Goal: Task Accomplishment & Management: Use online tool/utility

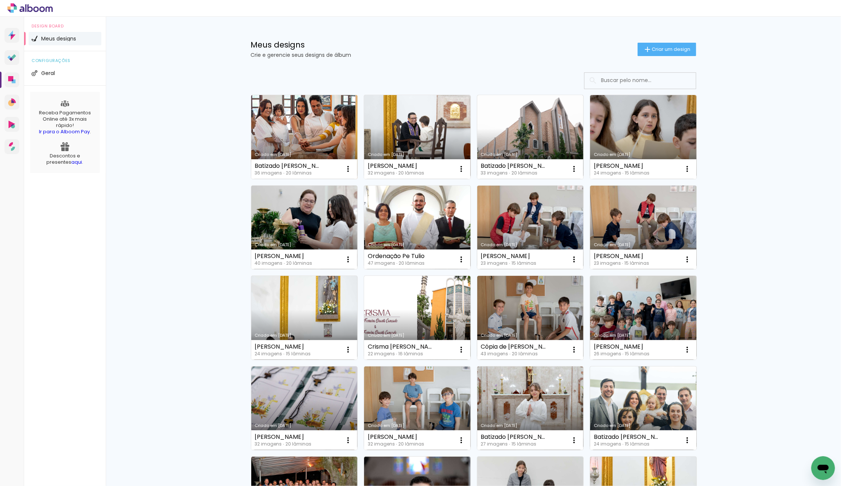
click at [290, 125] on link "Criado em [DATE]" at bounding box center [304, 137] width 106 height 84
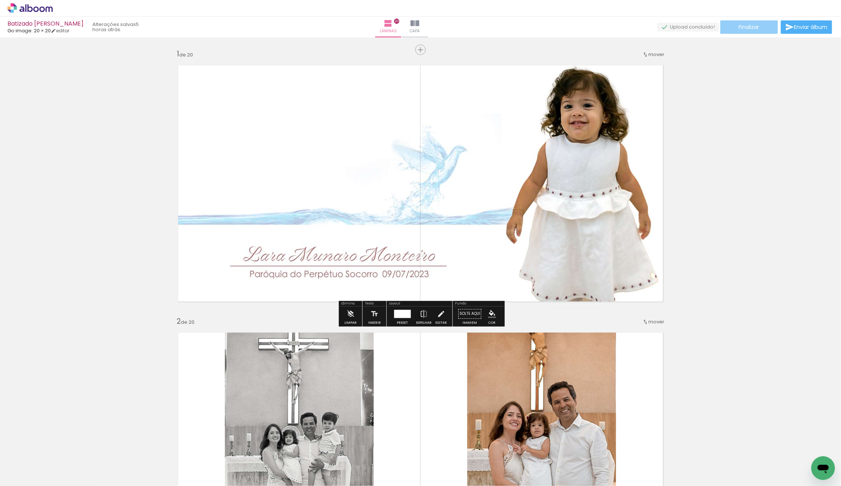
click at [745, 26] on span "Finalizar" at bounding box center [749, 26] width 20 height 5
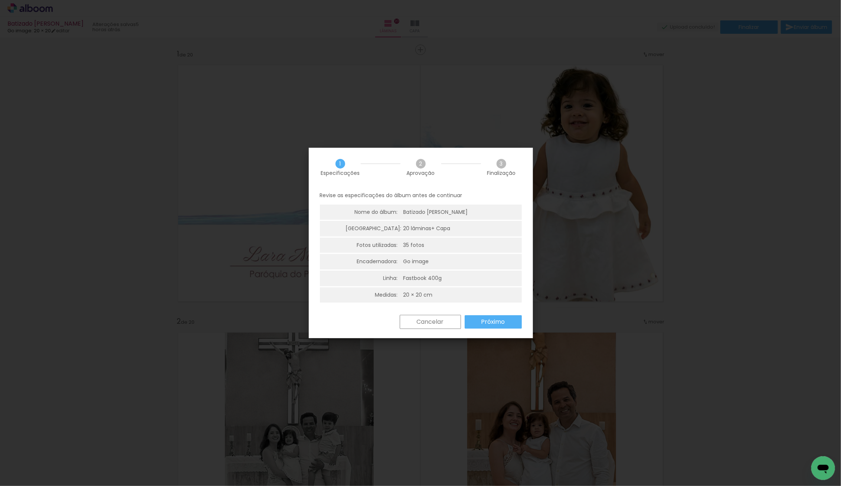
click at [478, 320] on paper-button "Próximo" at bounding box center [493, 321] width 57 height 13
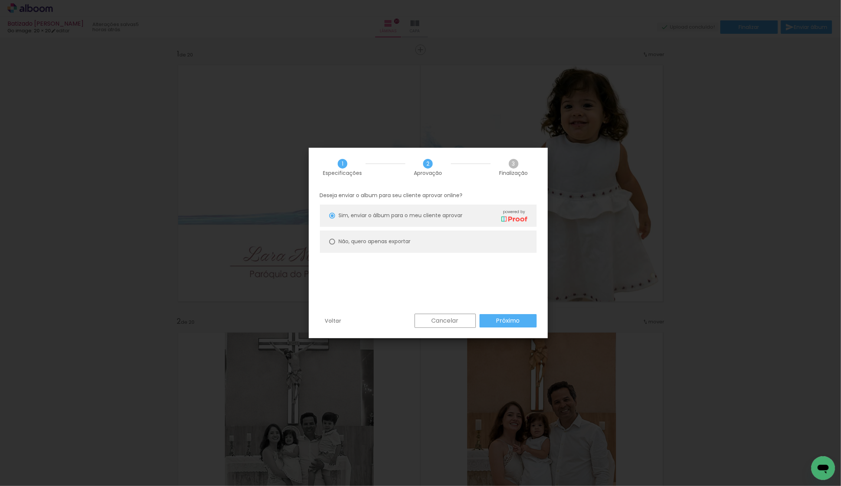
drag, startPoint x: 338, startPoint y: 241, endPoint x: 365, endPoint y: 259, distance: 32.8
click at [338, 241] on paper-radio-button "Não, quero apenas exportar" at bounding box center [428, 241] width 217 height 22
type paper-radio-button "on"
click at [0, 0] on slot "Próximo" at bounding box center [0, 0] width 0 height 0
type input "Alta, 300 DPI"
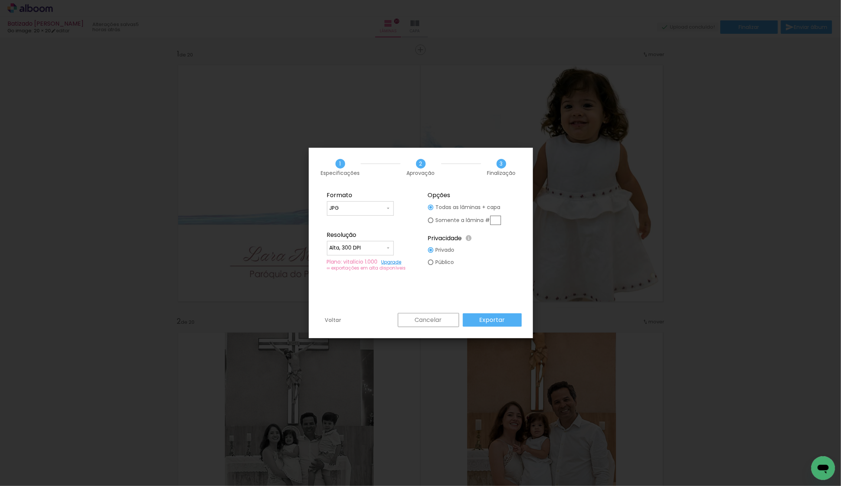
click at [0, 0] on slot "Exportar" at bounding box center [0, 0] width 0 height 0
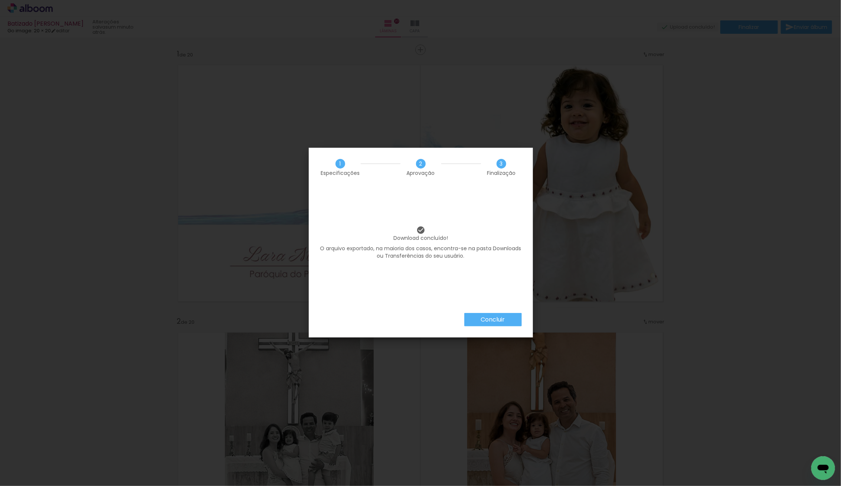
click at [483, 315] on paper-button "Concluir" at bounding box center [493, 319] width 58 height 13
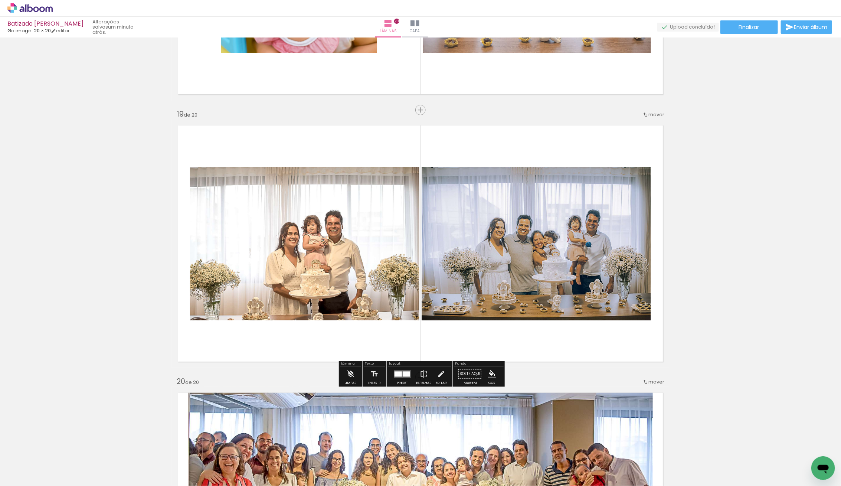
scroll to position [4751, 0]
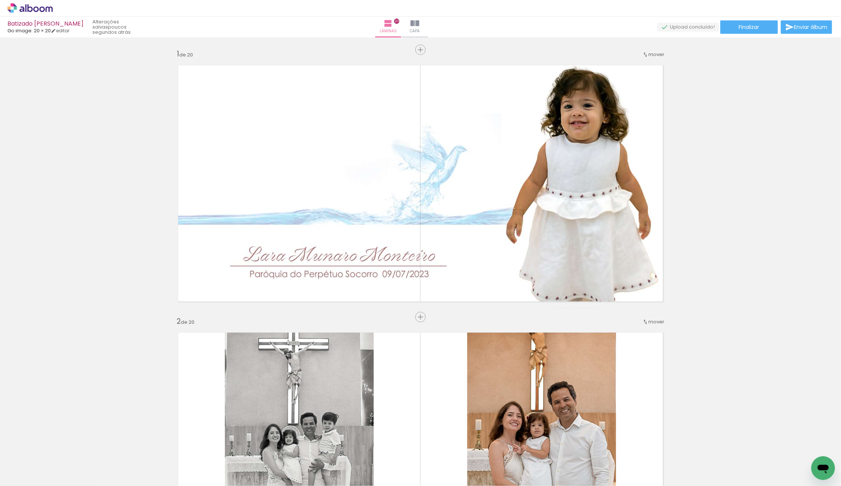
scroll to position [4751, 0]
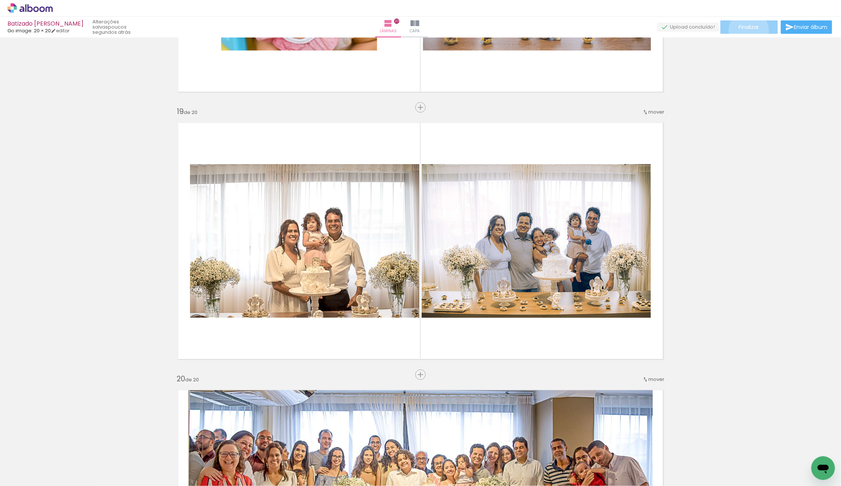
click at [746, 30] on paper-button "Finalizar" at bounding box center [749, 26] width 58 height 13
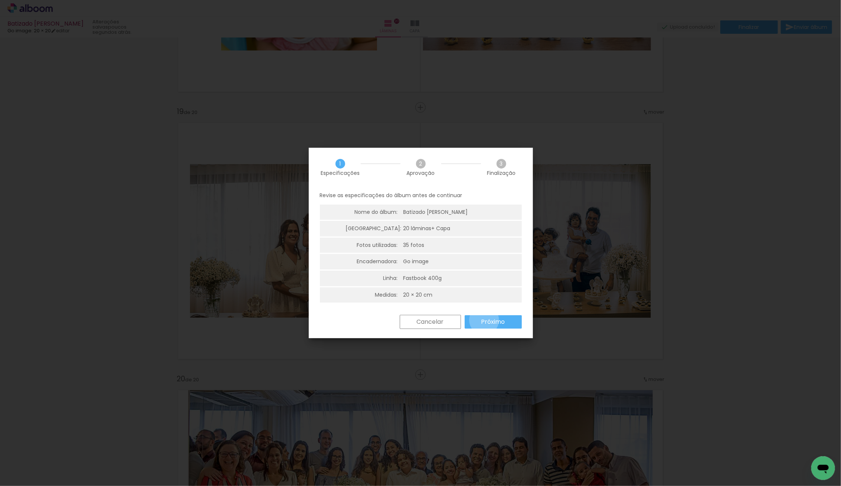
click at [0, 0] on slot "Próximo" at bounding box center [0, 0] width 0 height 0
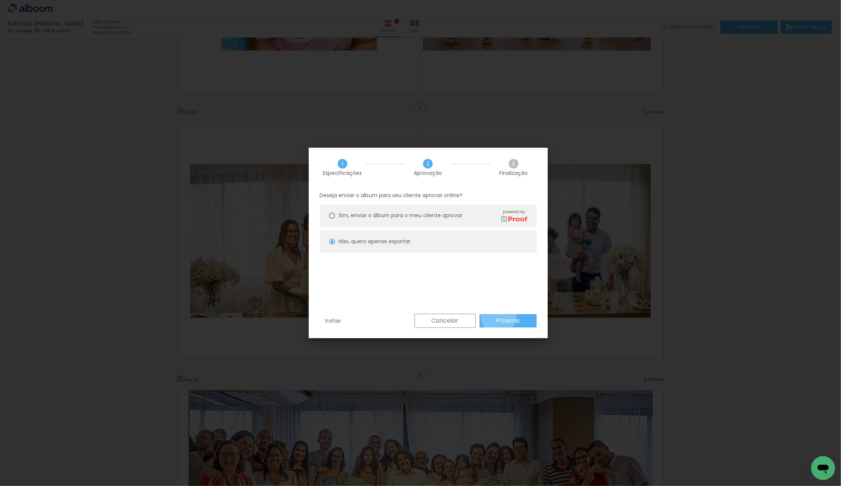
click at [0, 0] on slot "Próximo" at bounding box center [0, 0] width 0 height 0
type input "Alta, 300 DPI"
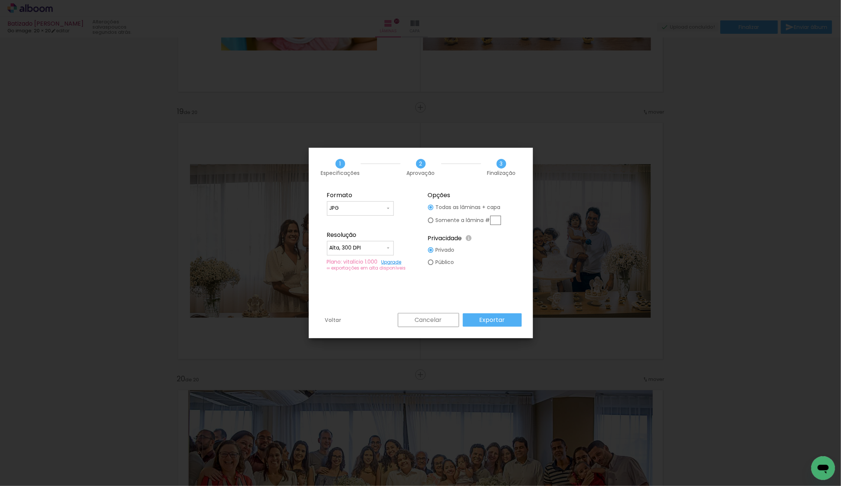
click at [492, 218] on input "text" at bounding box center [495, 220] width 11 height 9
type paper-radio-button "on"
type input "19"
click at [506, 319] on paper-button "Exportar" at bounding box center [492, 319] width 59 height 13
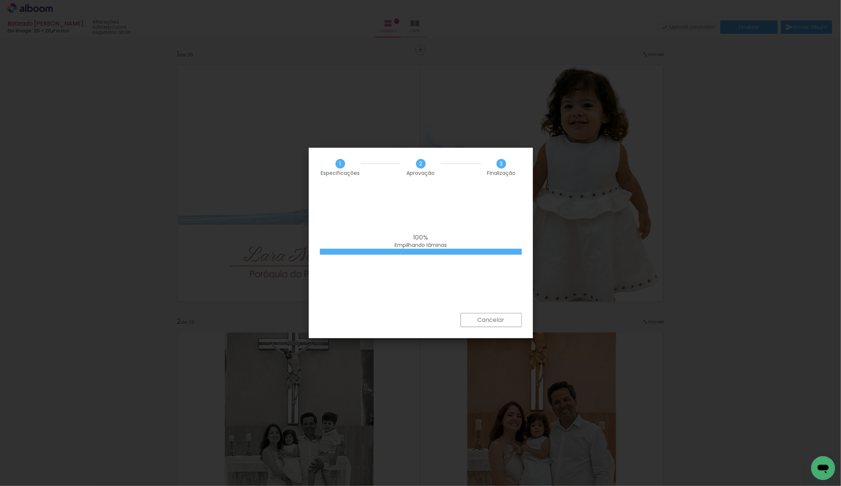
scroll to position [4751, 0]
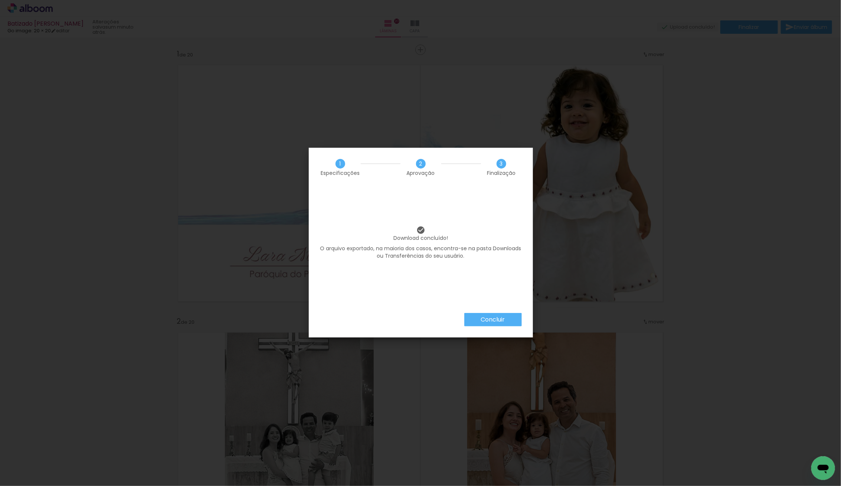
scroll to position [4751, 0]
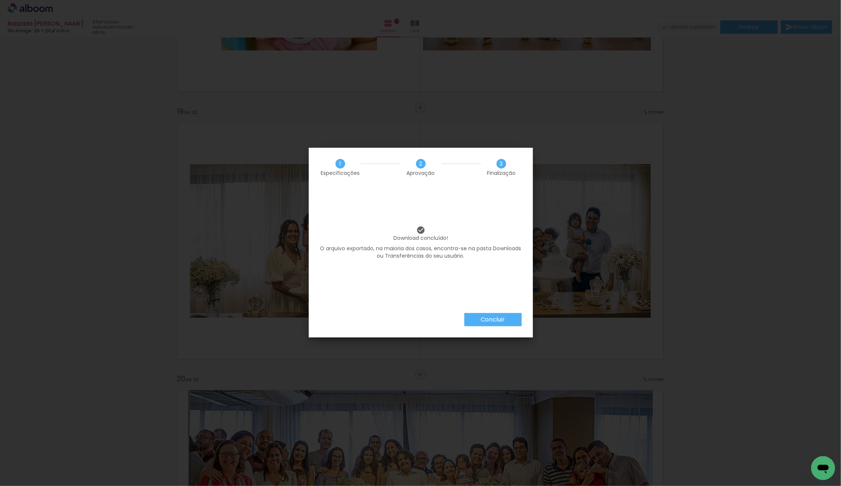
click at [0, 0] on slot "Concluir" at bounding box center [0, 0] width 0 height 0
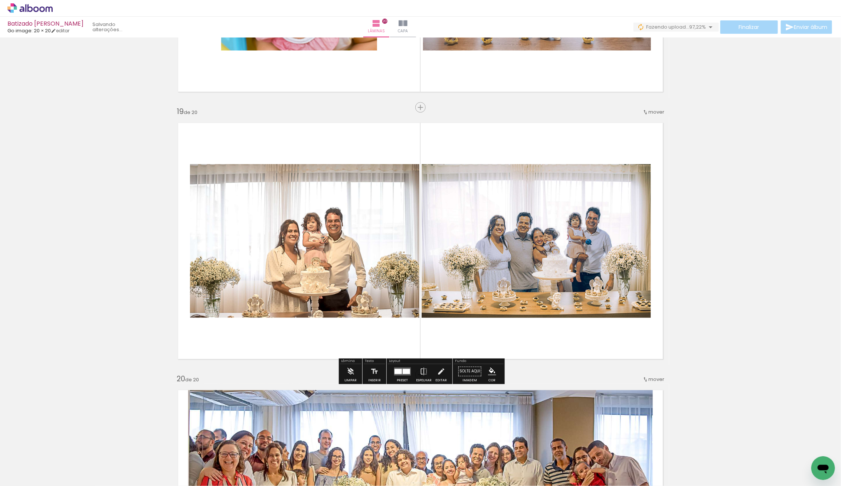
scroll to position [4752, 0]
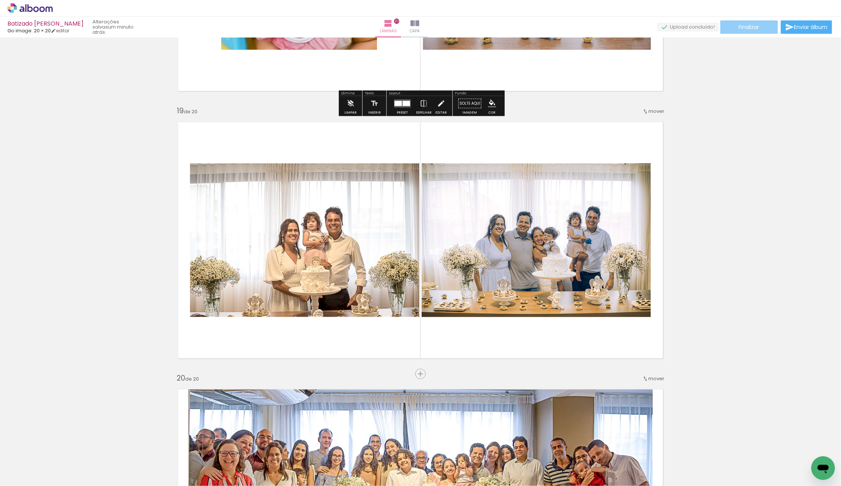
click at [751, 25] on span "Finalizar" at bounding box center [749, 26] width 20 height 5
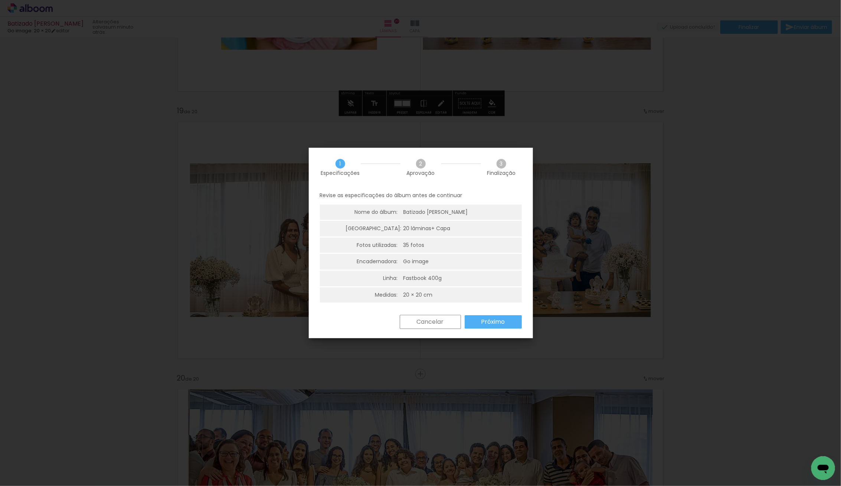
click at [0, 0] on slot "Próximo" at bounding box center [0, 0] width 0 height 0
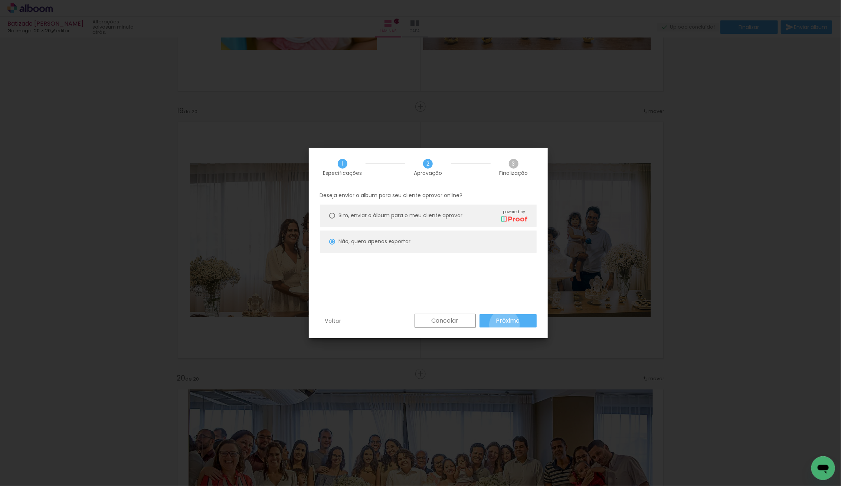
click at [504, 324] on paper-button "Próximo" at bounding box center [507, 320] width 57 height 13
type input "Alta, 300 DPI"
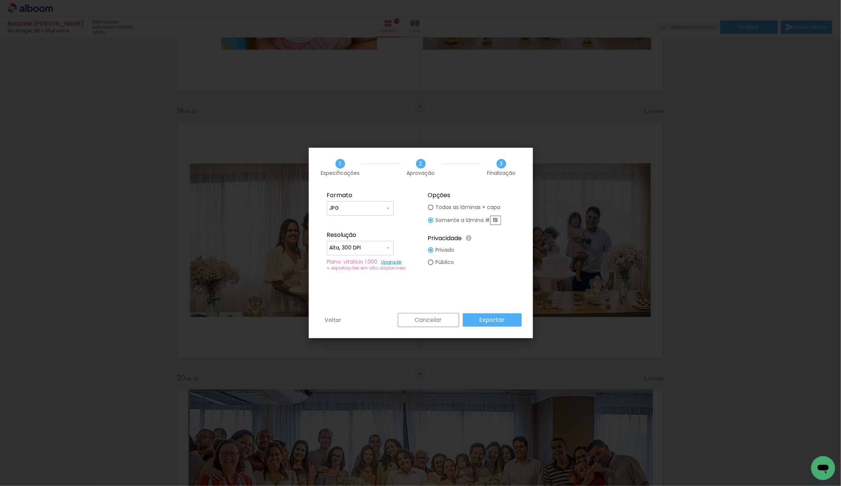
click at [0, 0] on slot "Exportar" at bounding box center [0, 0] width 0 height 0
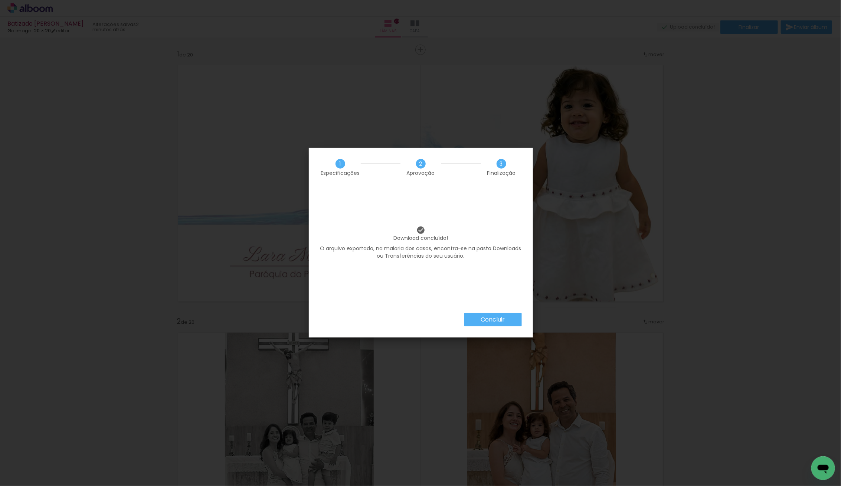
scroll to position [4752, 0]
